Goal: Task Accomplishment & Management: Complete application form

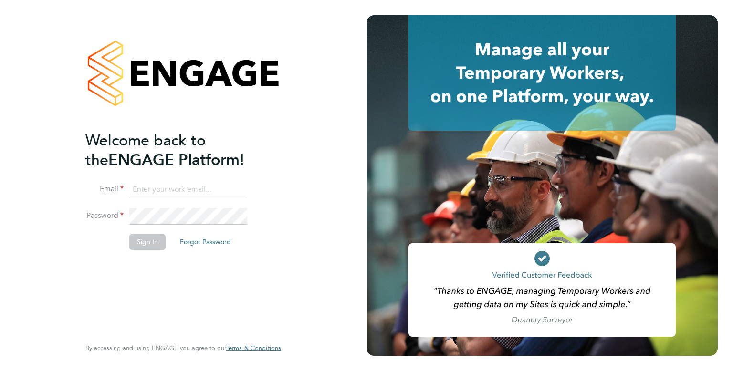
type input "[PERSON_NAME][EMAIL_ADDRESS][PERSON_NAME][DOMAIN_NAME]"
click at [142, 238] on button "Sign In" at bounding box center [147, 241] width 36 height 15
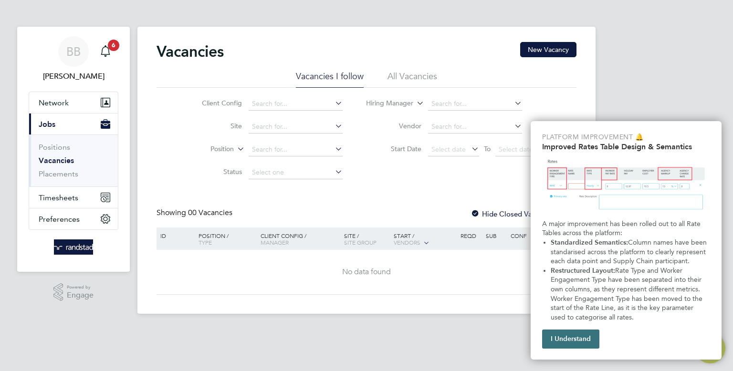
click at [568, 347] on button "I Understand" at bounding box center [570, 339] width 57 height 19
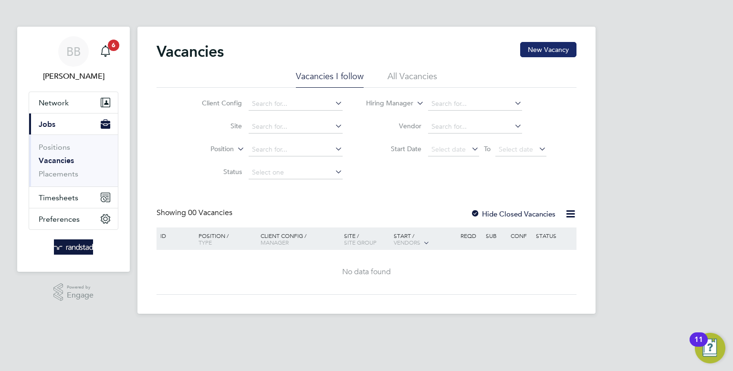
click at [537, 50] on button "New Vacancy" at bounding box center [548, 49] width 56 height 15
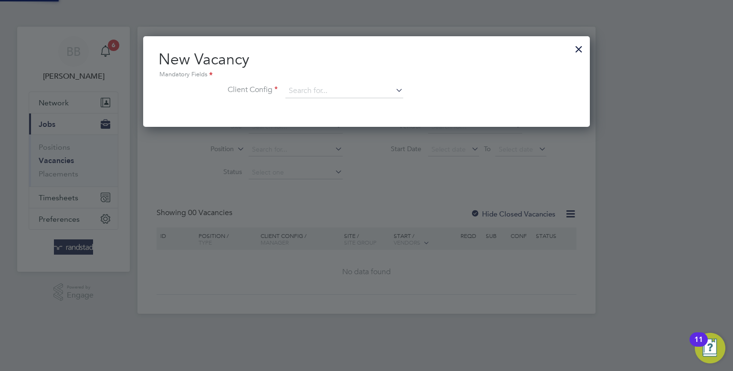
scroll to position [90, 447]
click at [340, 90] on input at bounding box center [344, 91] width 118 height 14
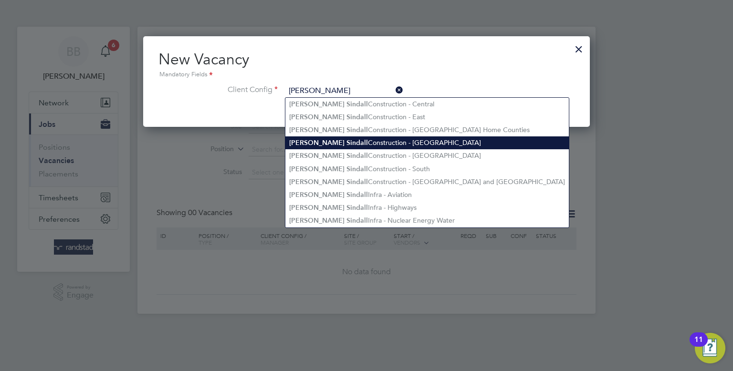
type input "Morgan Sindall Construction - North West"
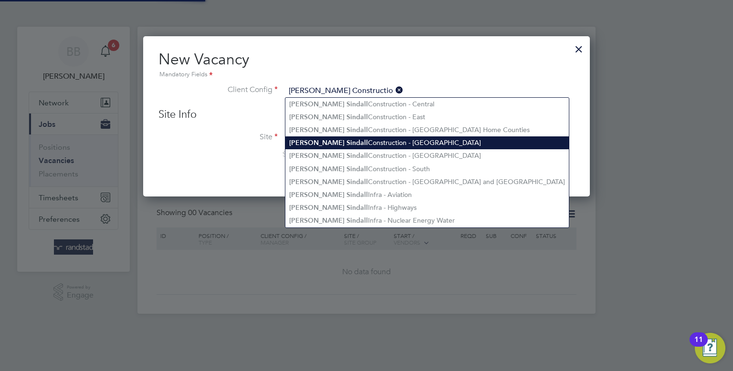
scroll to position [160, 447]
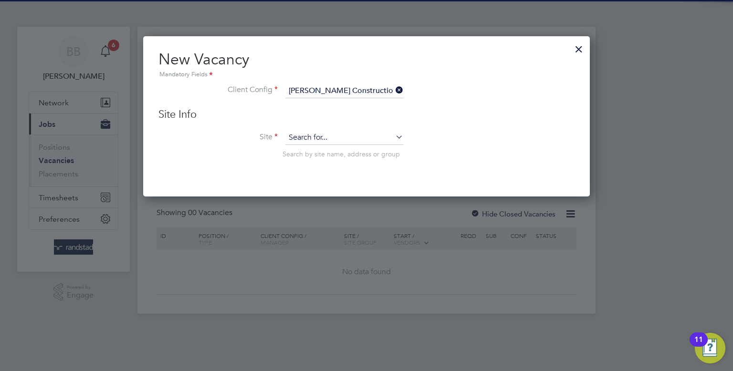
click at [333, 134] on input at bounding box center [344, 138] width 118 height 14
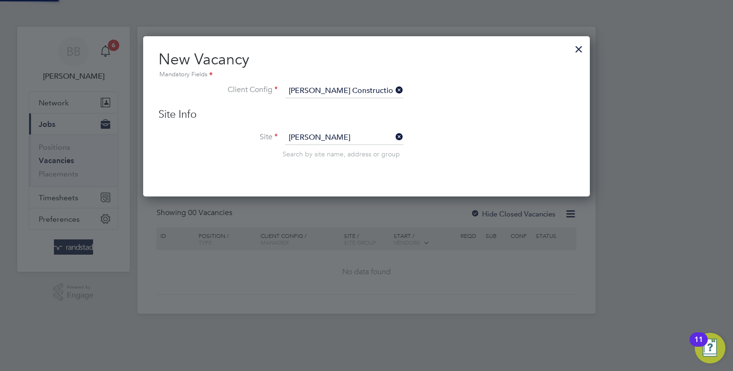
type input "gorton"
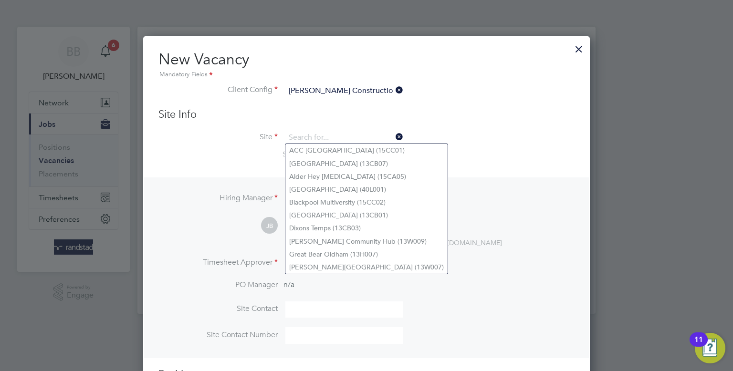
scroll to position [62, 0]
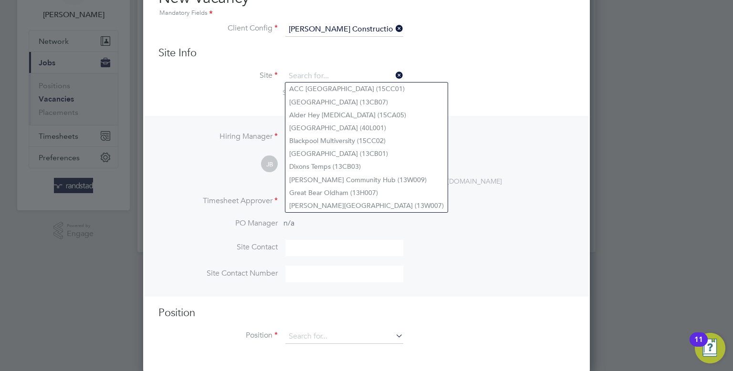
click at [452, 179] on div "jeff.boothroyd@morgansindall.com" at bounding box center [430, 181] width 290 height 9
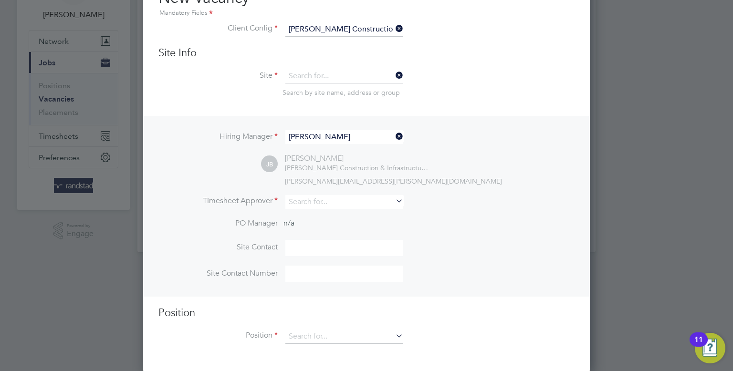
type input "Gorton Community Hub (13W009)"
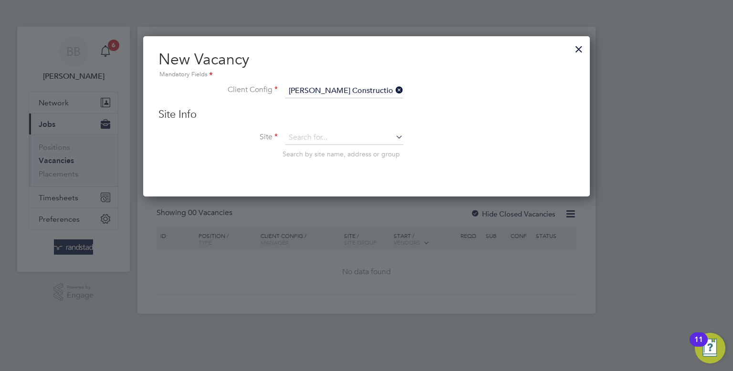
click at [573, 53] on div at bounding box center [578, 46] width 17 height 17
